Goal: Task Accomplishment & Management: Manage account settings

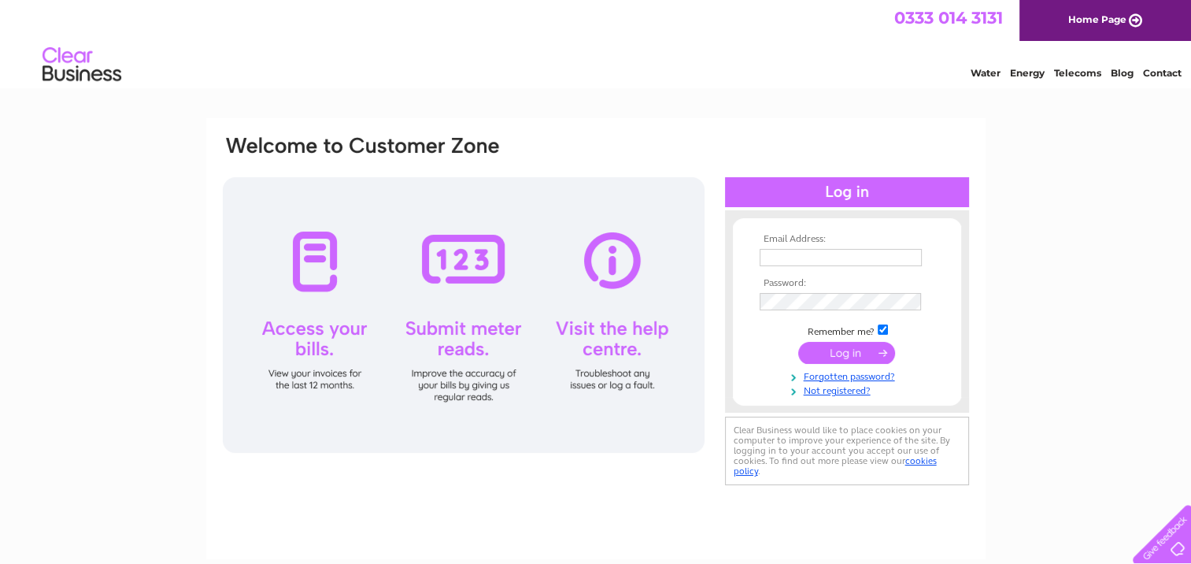
type input "danielle@danselgallery.co.uk"
click at [838, 345] on input "submit" at bounding box center [846, 353] width 97 height 22
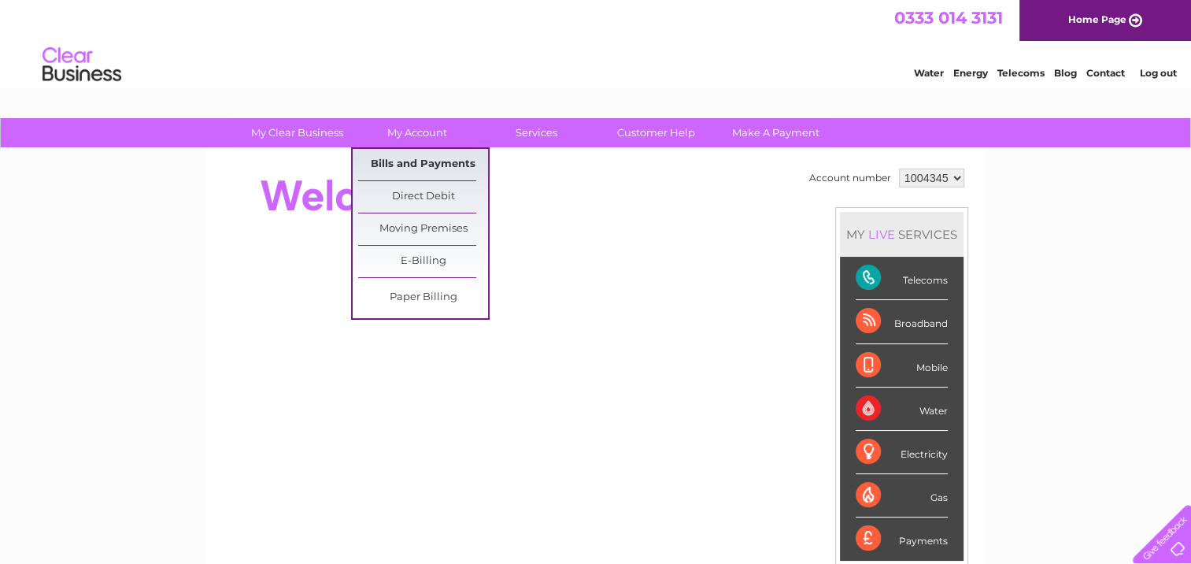
click at [387, 157] on link "Bills and Payments" at bounding box center [423, 164] width 130 height 31
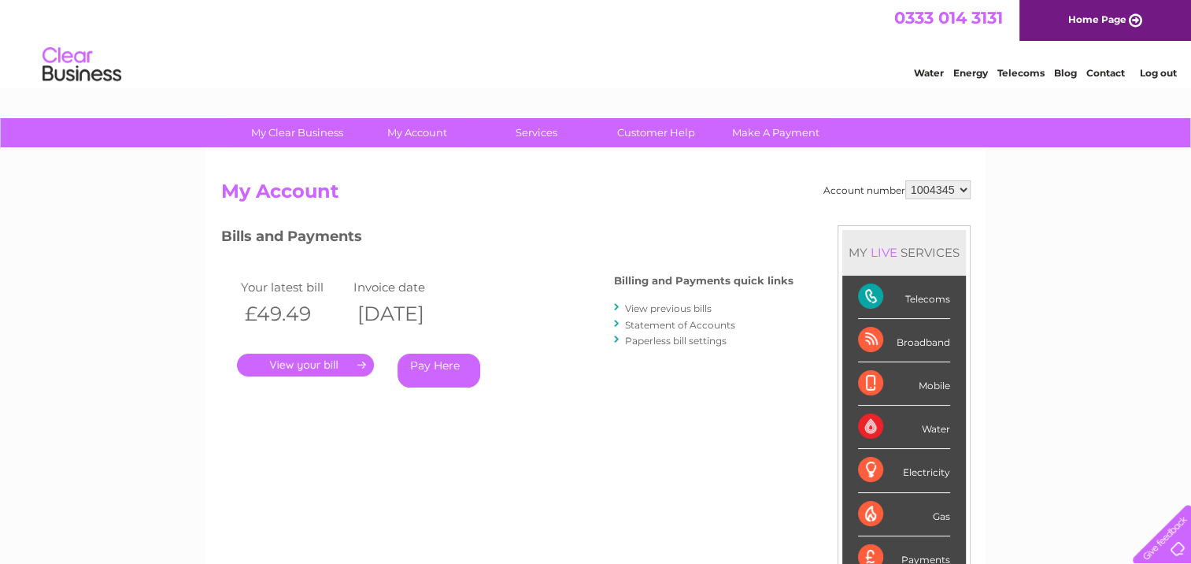
click at [343, 365] on link "." at bounding box center [305, 365] width 137 height 23
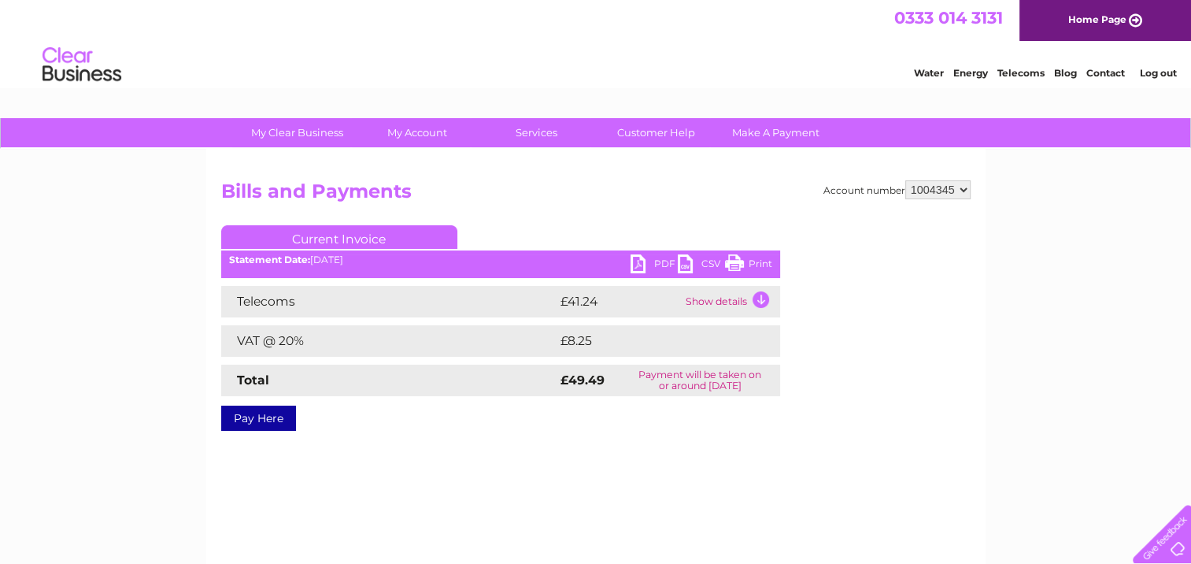
click at [649, 258] on link "PDF" at bounding box center [654, 265] width 47 height 23
